Goal: Check status: Check status

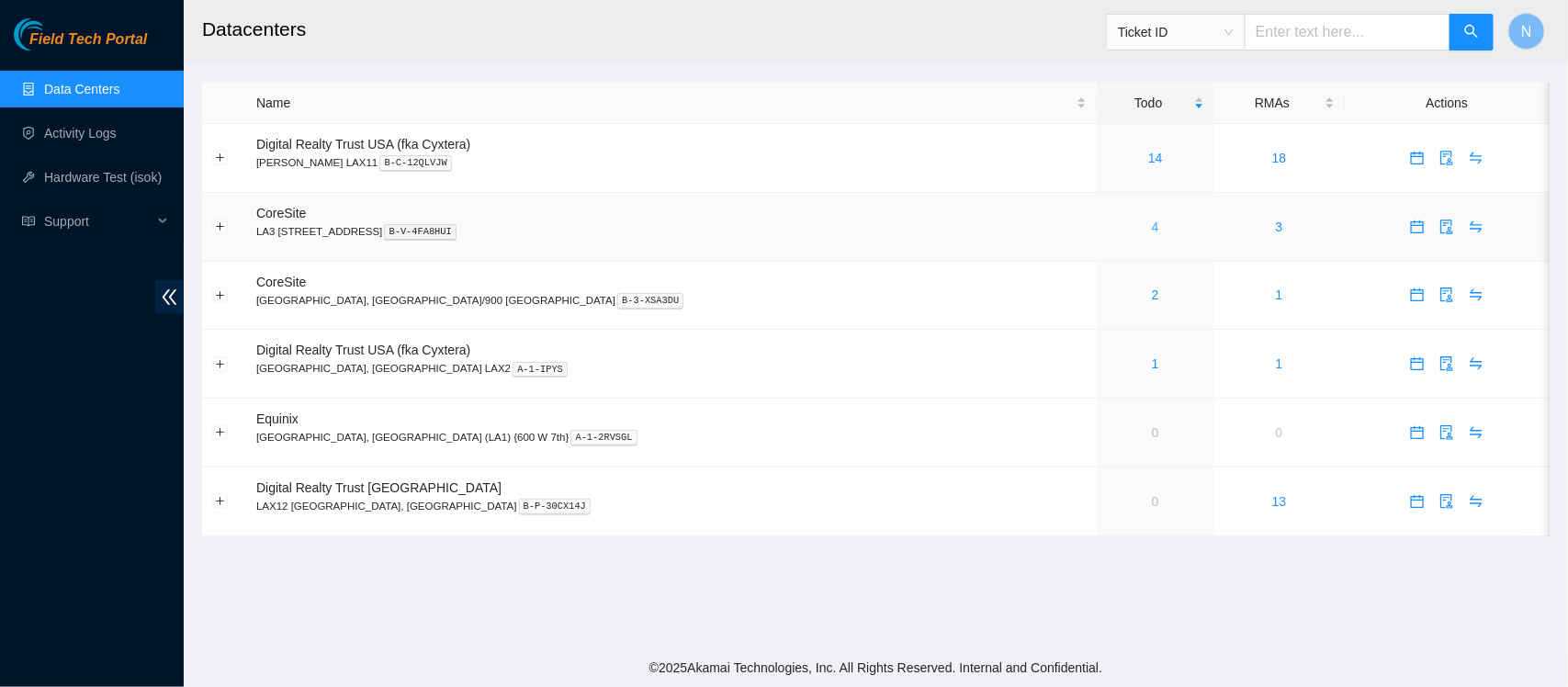
click at [1152, 223] on link "4" at bounding box center [1155, 227] width 7 height 15
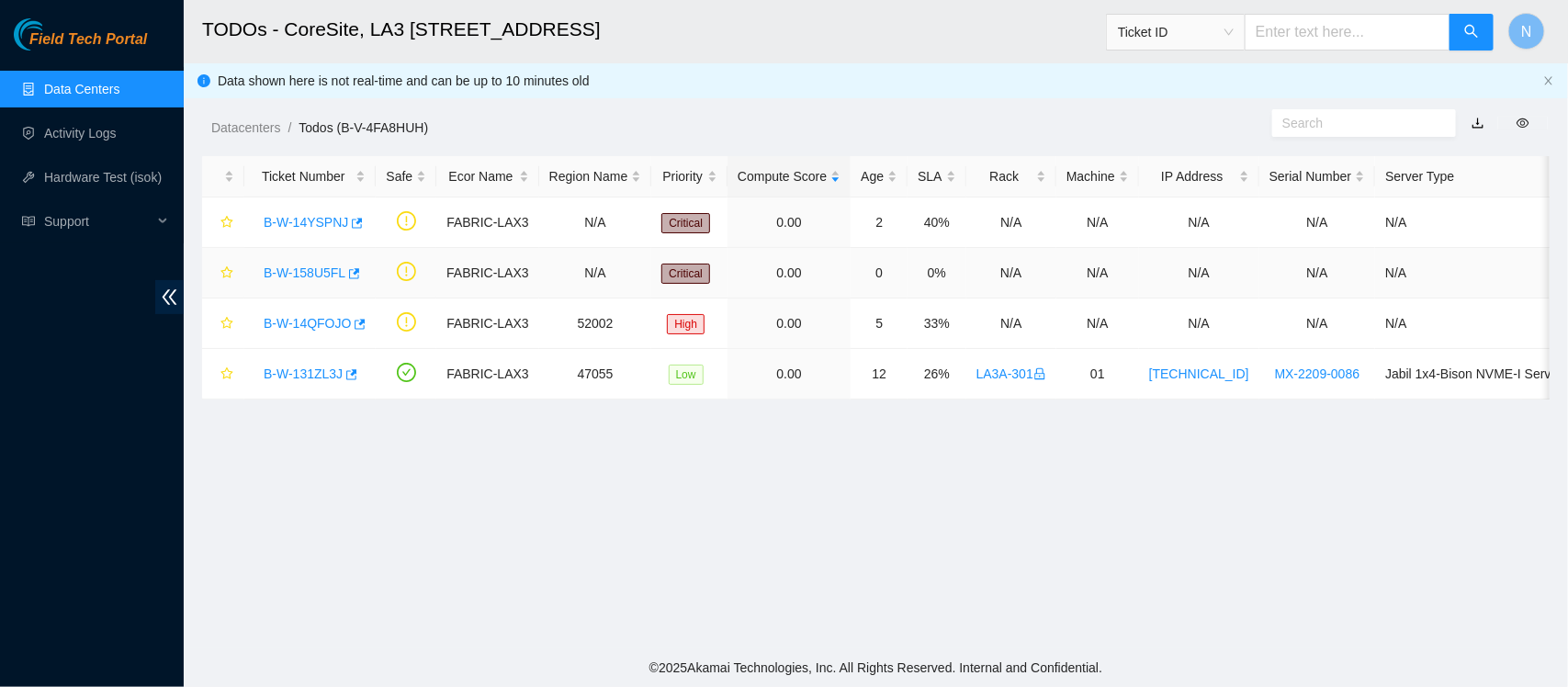
click at [296, 272] on link "B-W-158U5FL" at bounding box center [304, 272] width 82 height 15
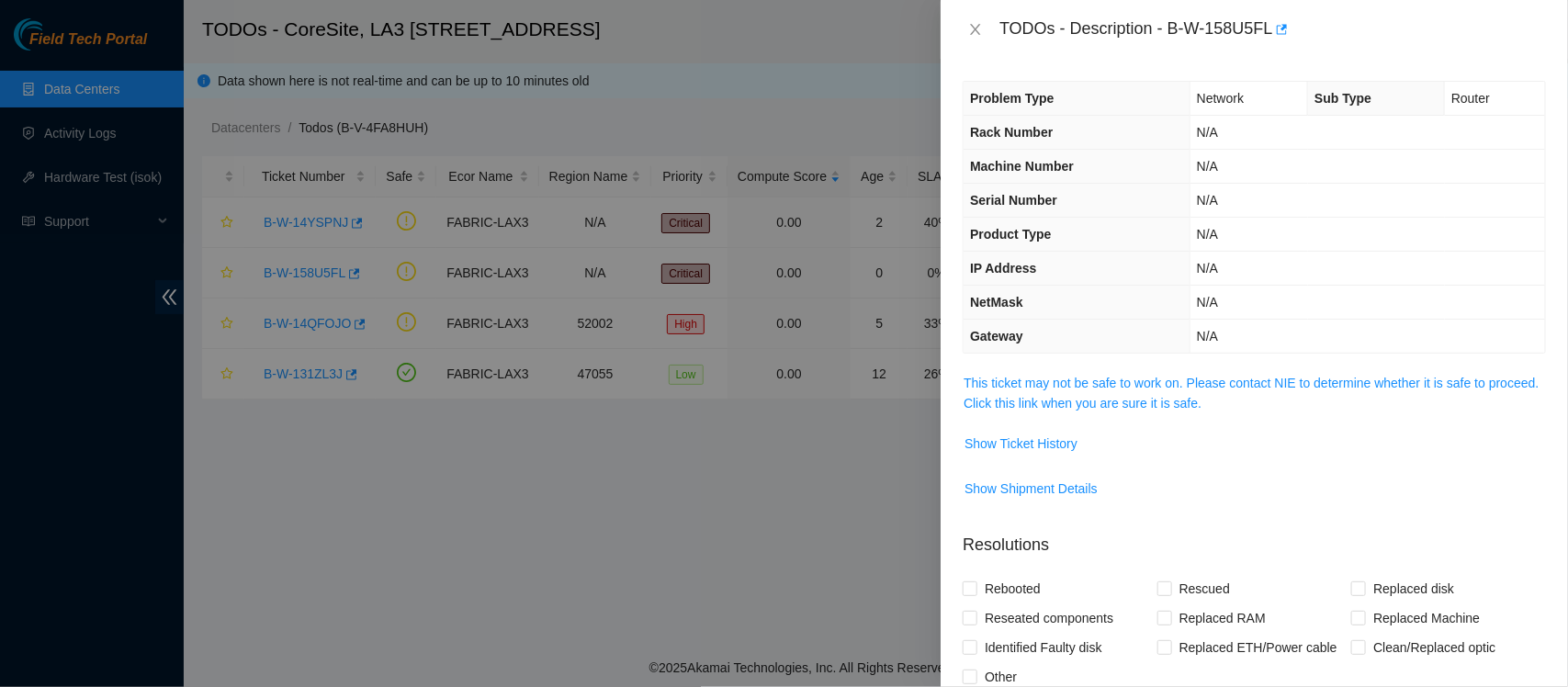
click at [1039, 400] on link "This ticket may not be safe to work on. Please contact NIE to determine whether…" at bounding box center [1251, 393] width 575 height 35
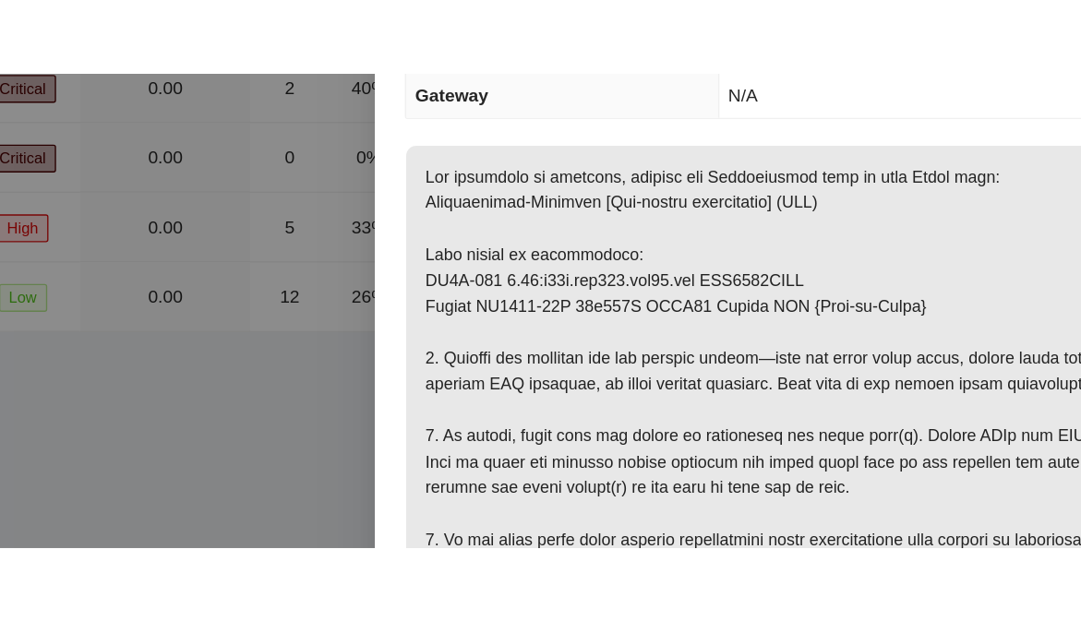
scroll to position [112, 0]
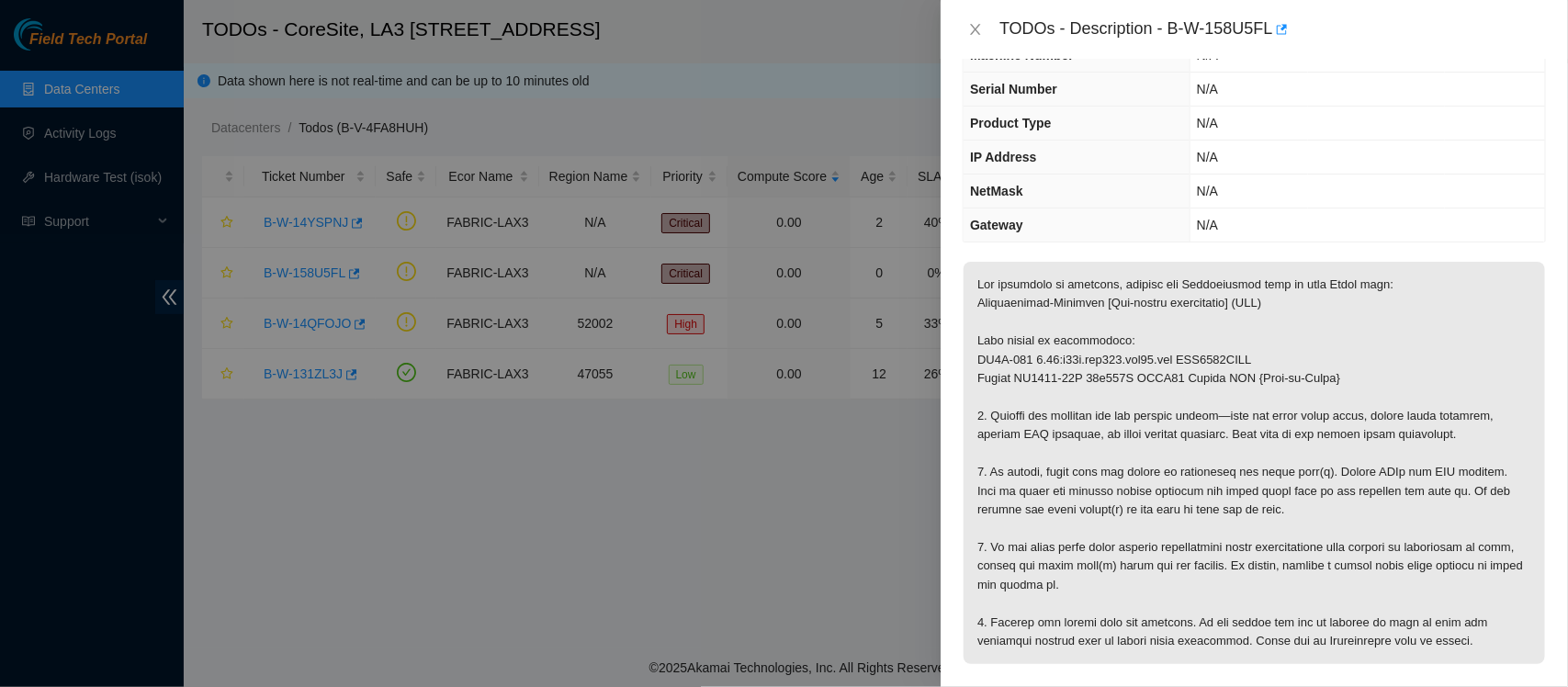
click at [1535, 244] on div "Problem Type Network Sub Type Router Rack Number N/A Machine Number N/A Serial …" at bounding box center [1254, 372] width 628 height 627
click at [1461, 190] on td "N/A" at bounding box center [1367, 191] width 355 height 34
click at [1278, 28] on icon "button" at bounding box center [1279, 29] width 13 height 13
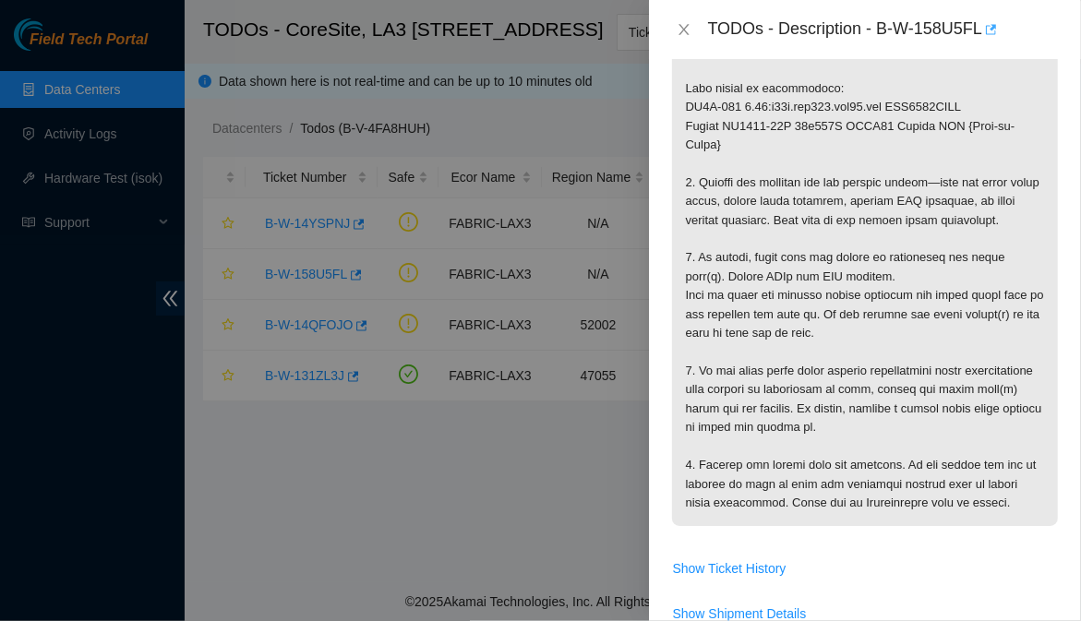
scroll to position [386, 0]
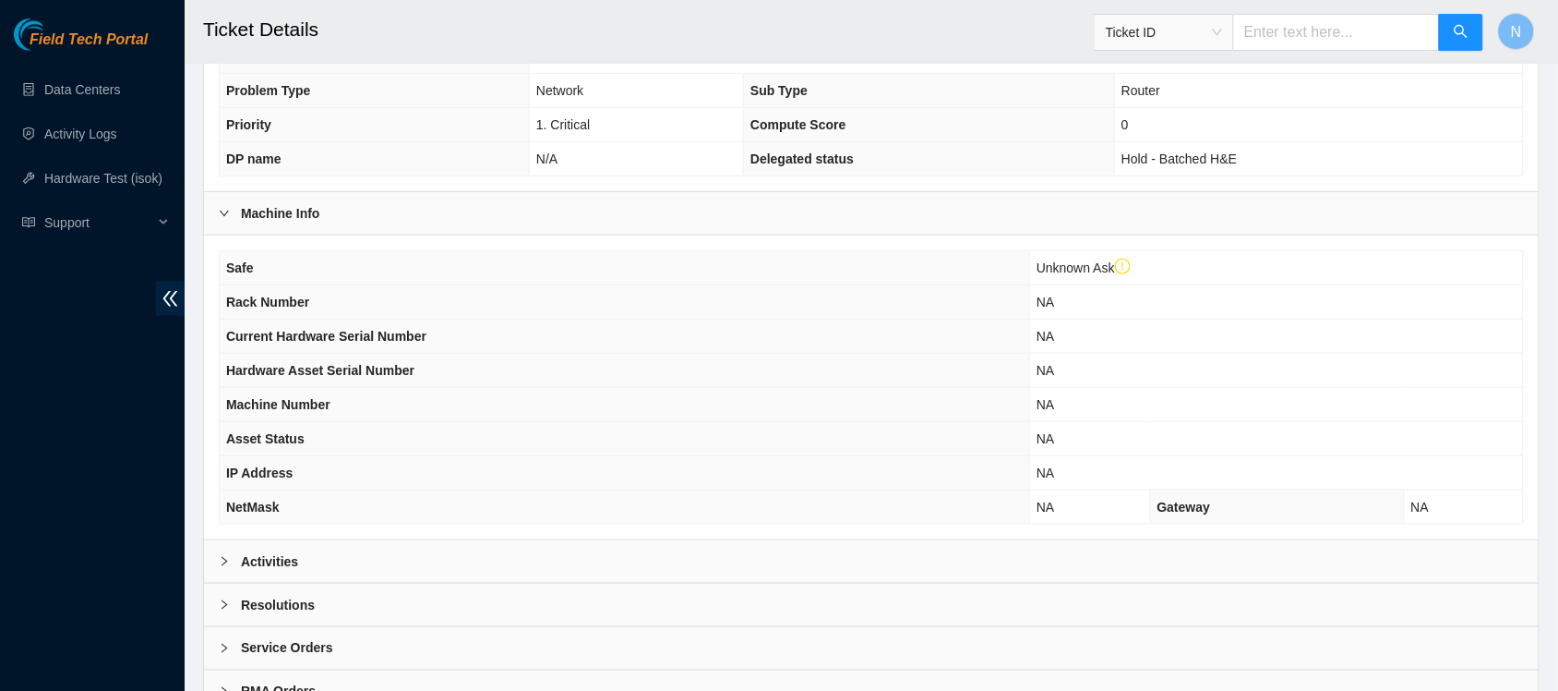
scroll to position [501, 0]
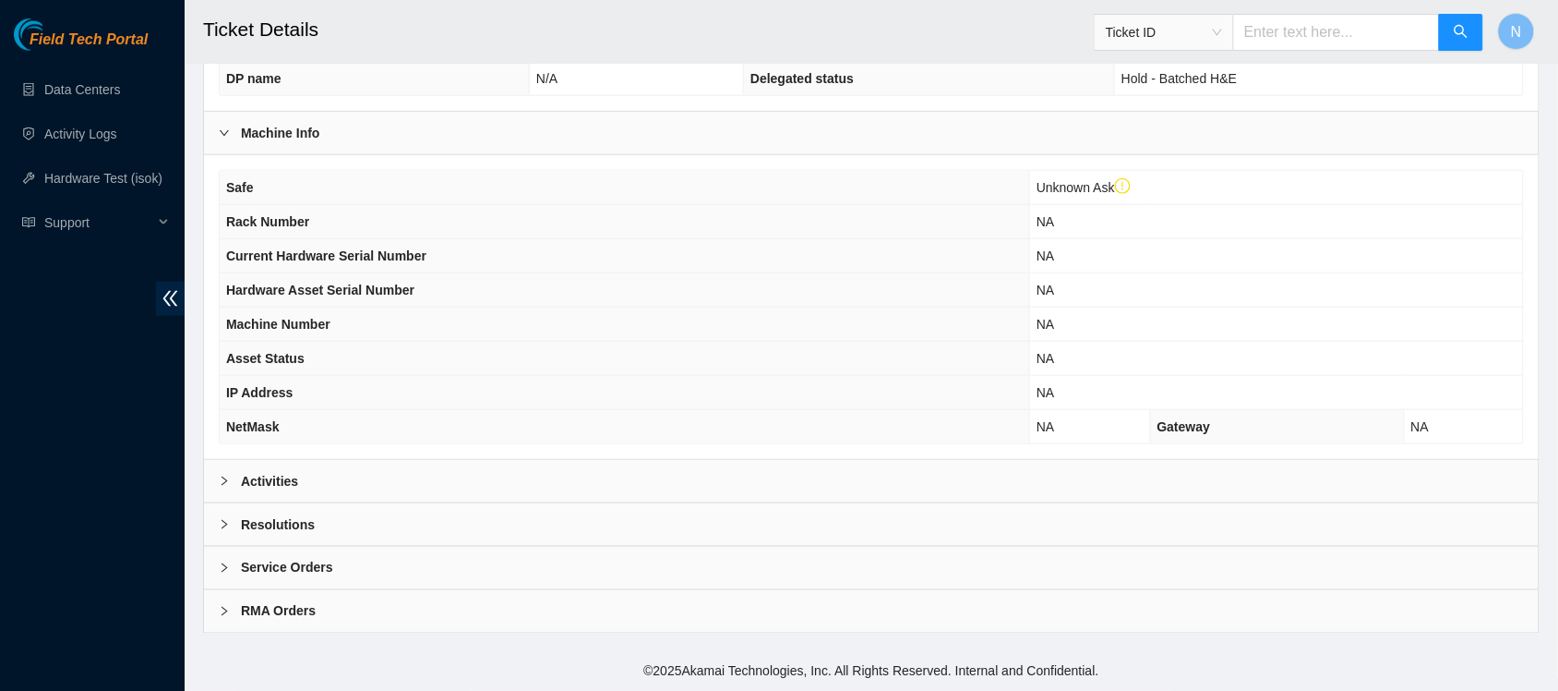
click at [302, 489] on div "Activities" at bounding box center [871, 481] width 1335 height 42
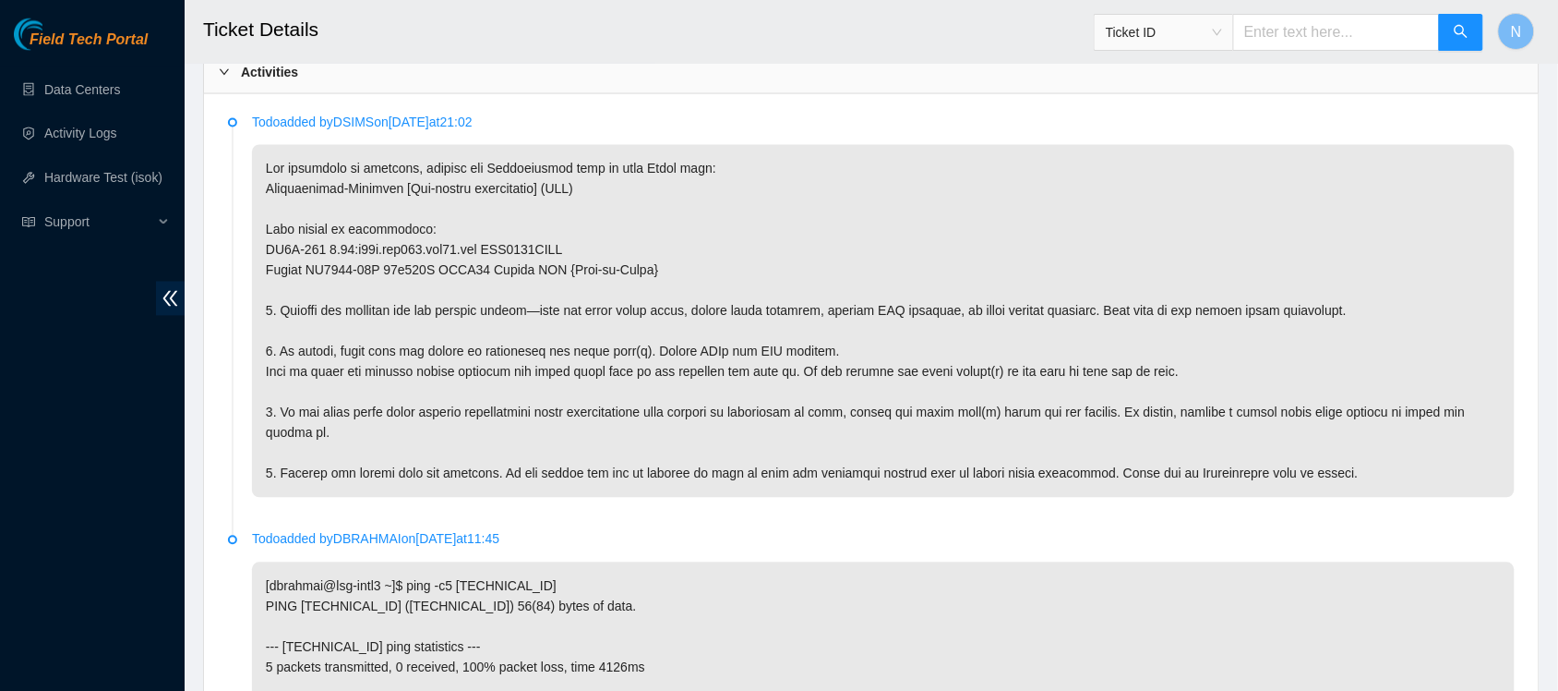
scroll to position [976, 0]
